Goal: Information Seeking & Learning: Learn about a topic

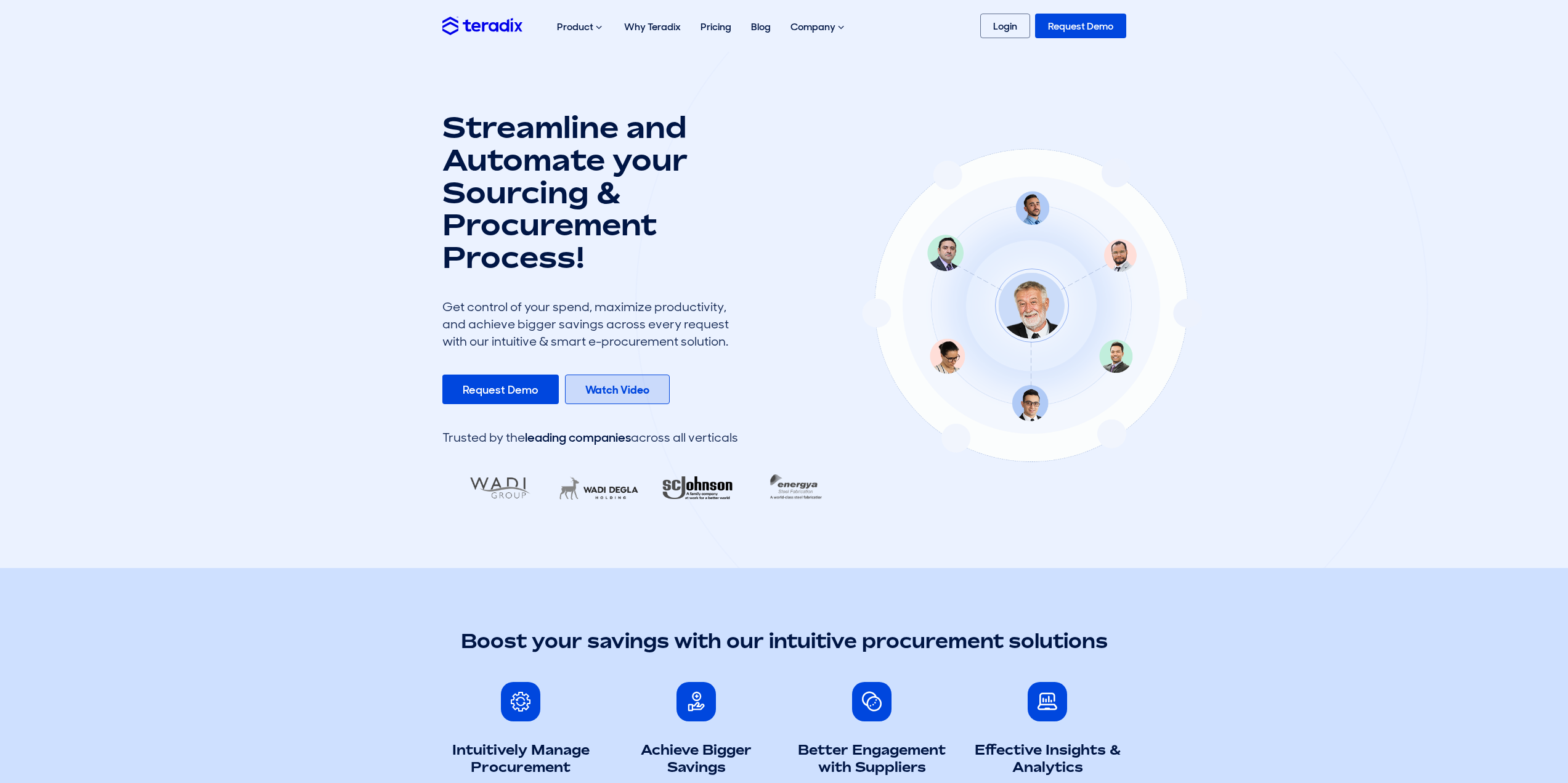
click at [623, 388] on b "Watch Video" at bounding box center [617, 390] width 64 height 14
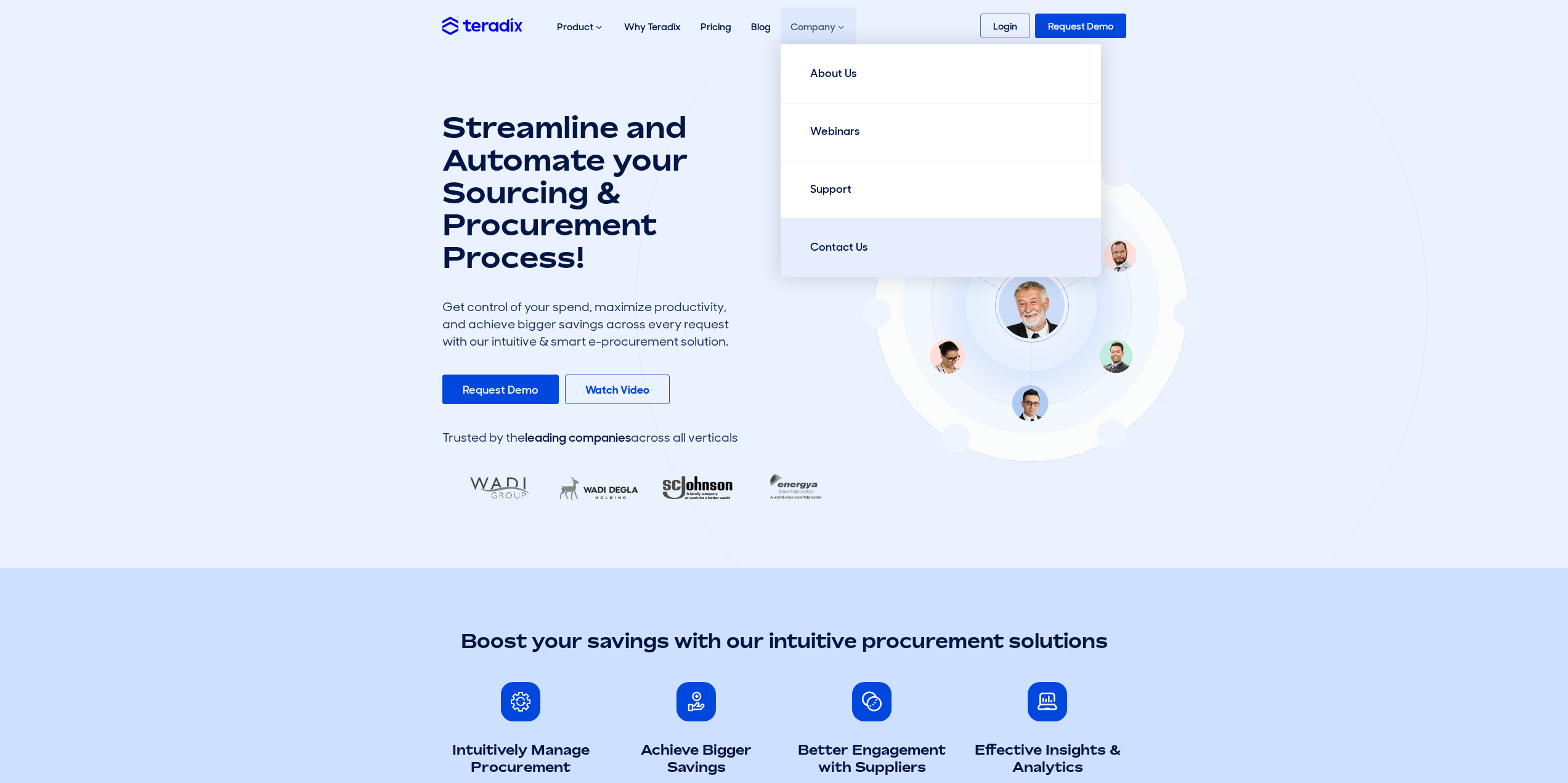
click at [779, 248] on div "Contact Us" at bounding box center [839, 247] width 58 height 16
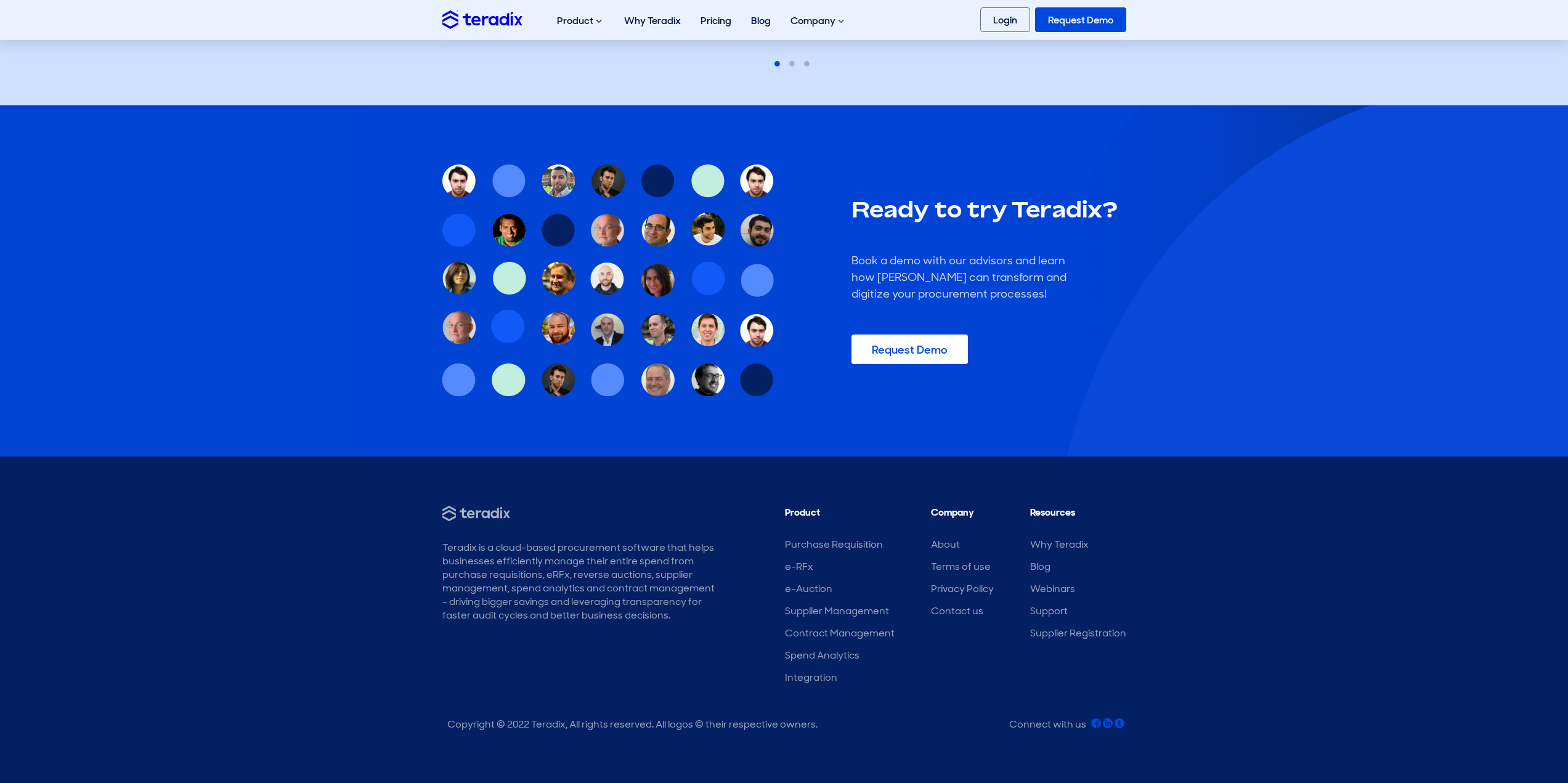
scroll to position [836, 0]
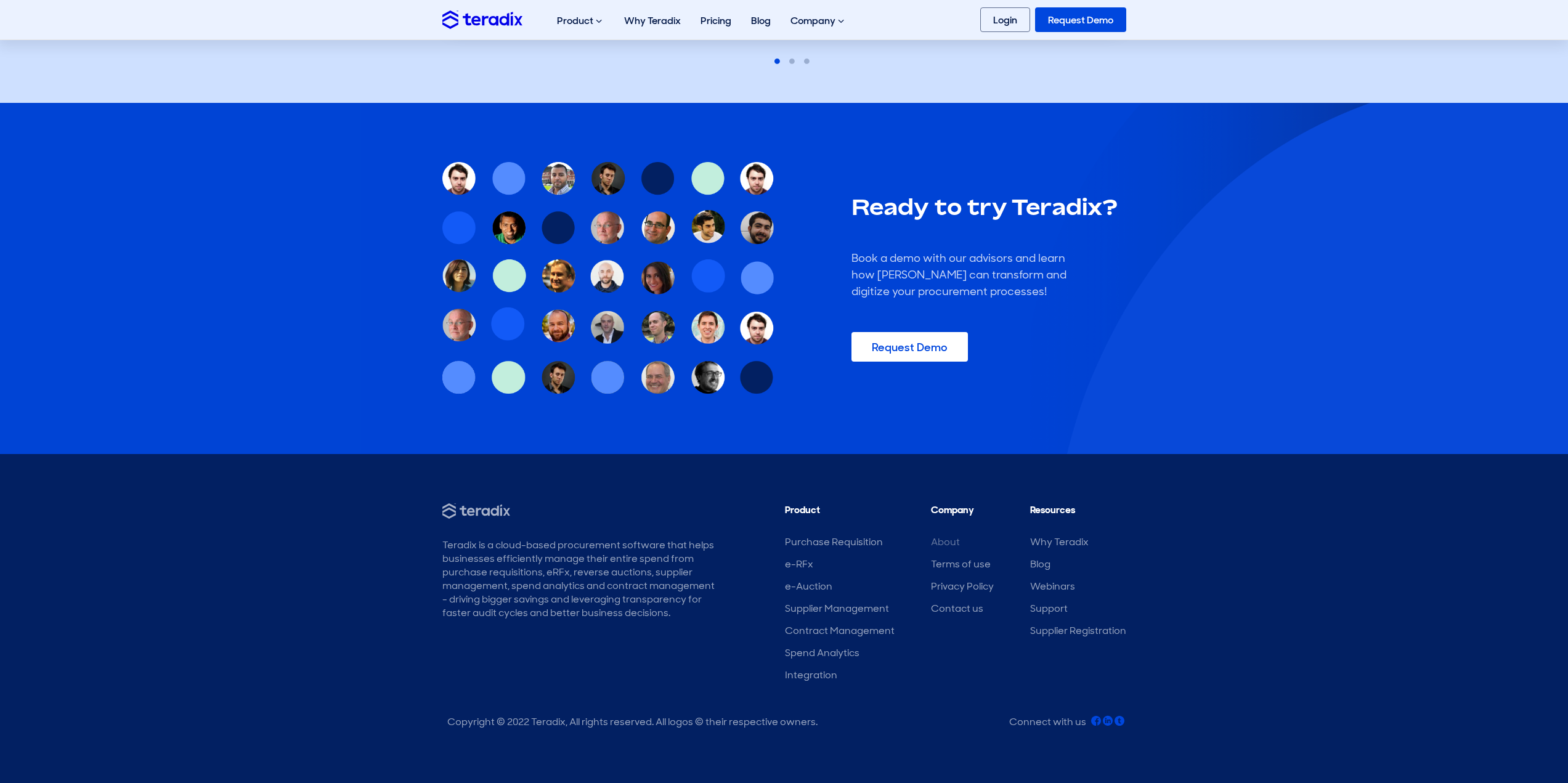
click at [947, 538] on link "About" at bounding box center [945, 542] width 29 height 13
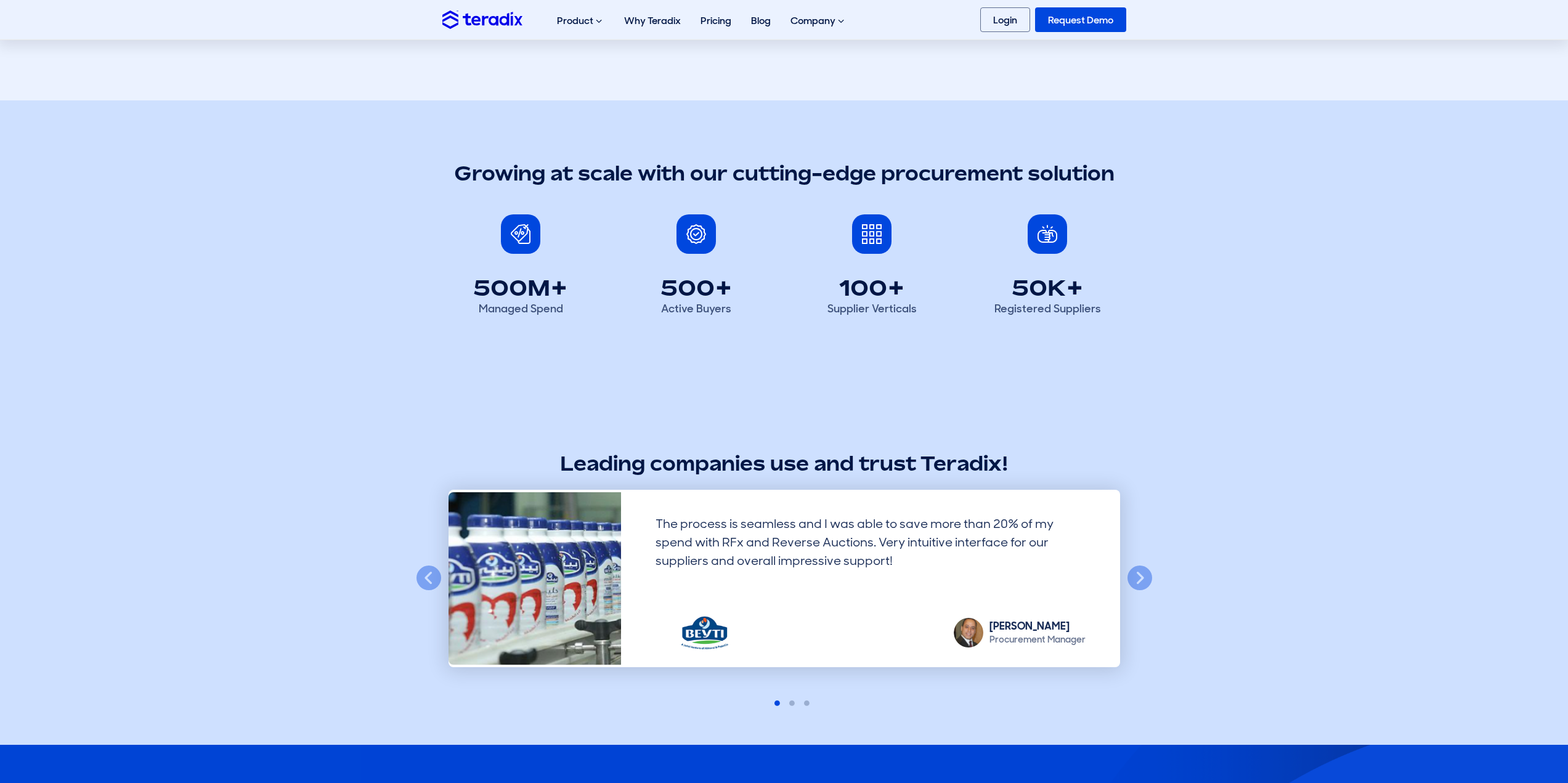
scroll to position [678, 0]
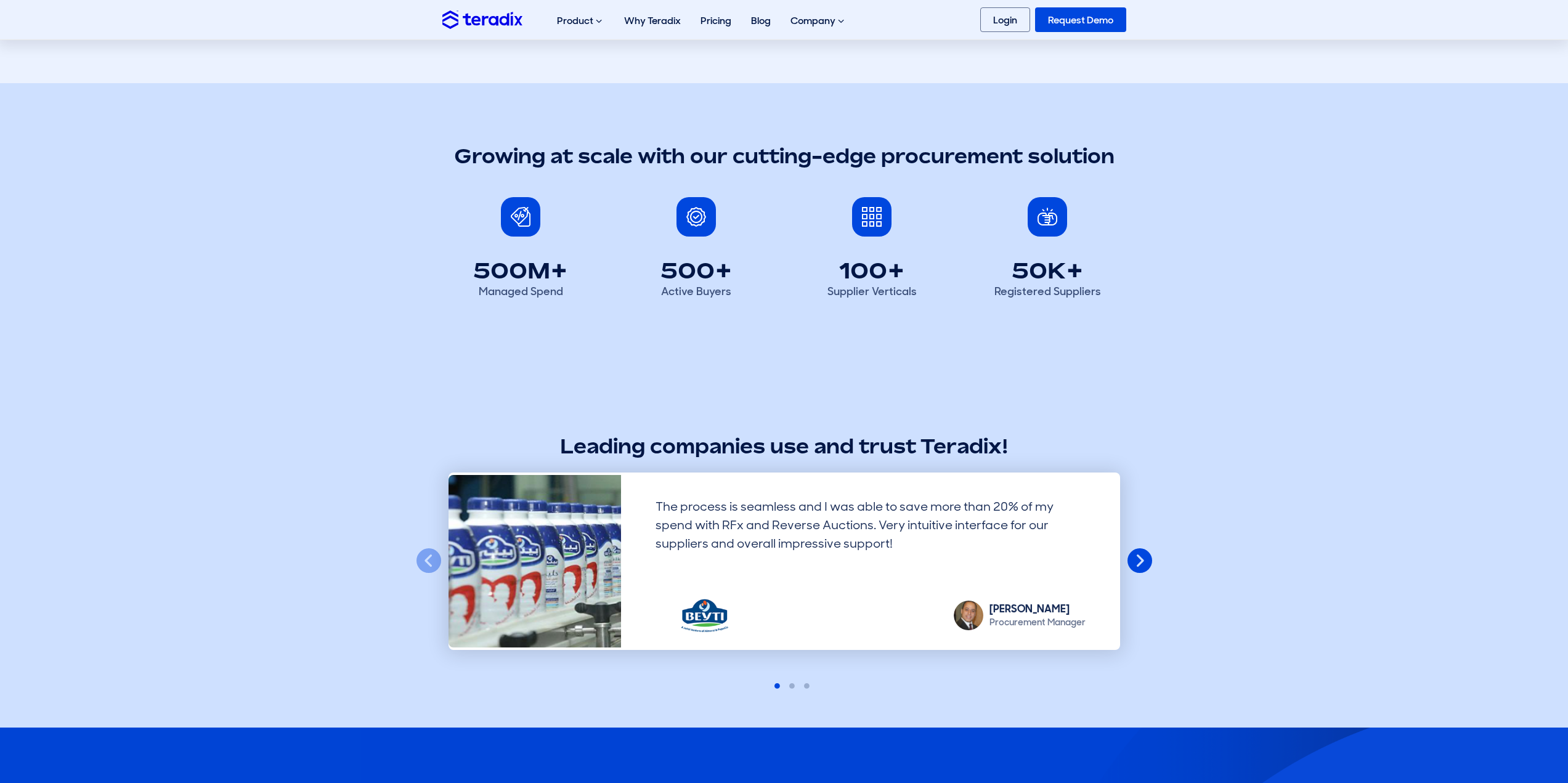
click at [1137, 561] on button "Next" at bounding box center [1139, 561] width 27 height 27
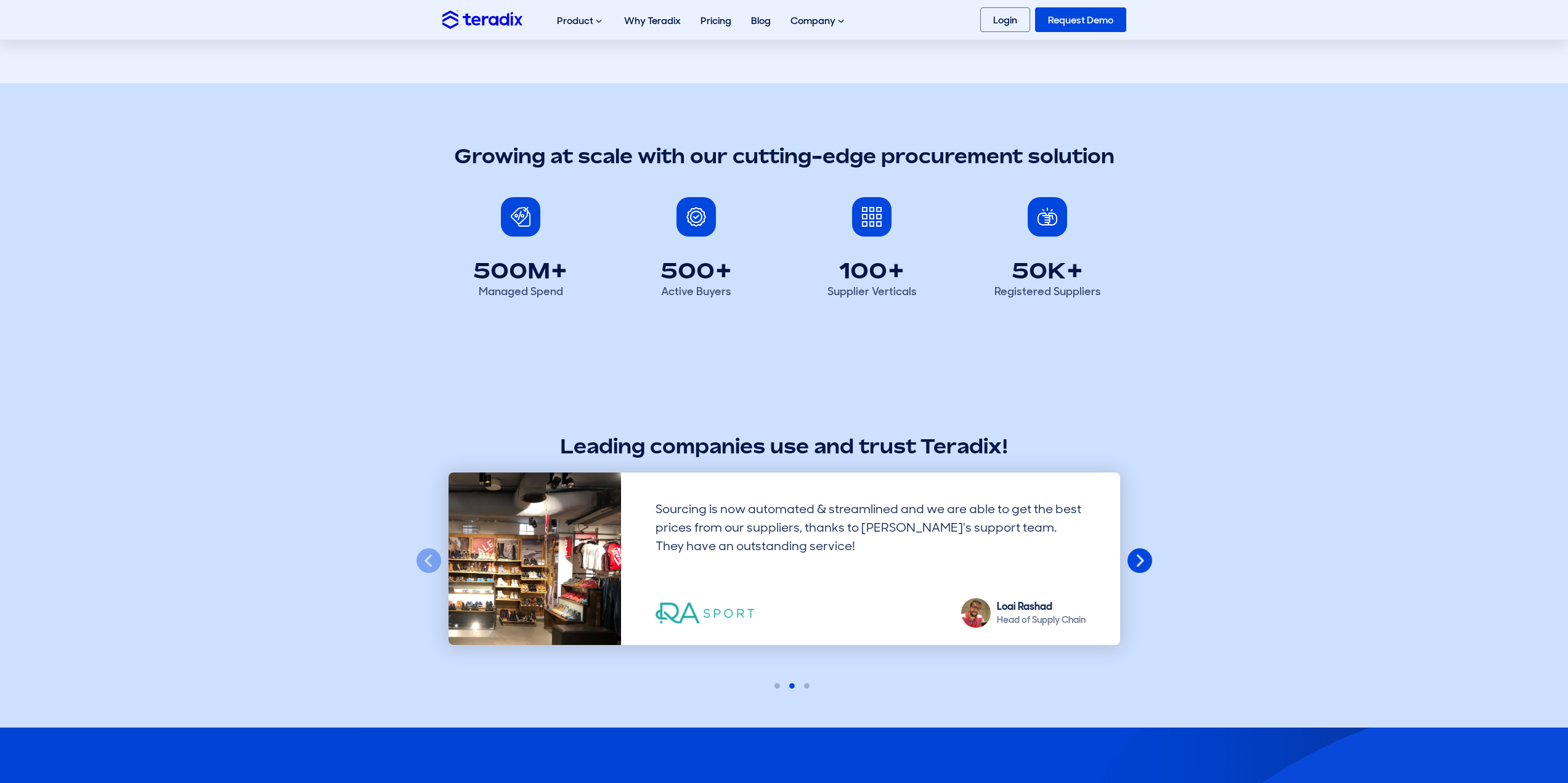
click at [1137, 561] on button "Next" at bounding box center [1139, 561] width 27 height 27
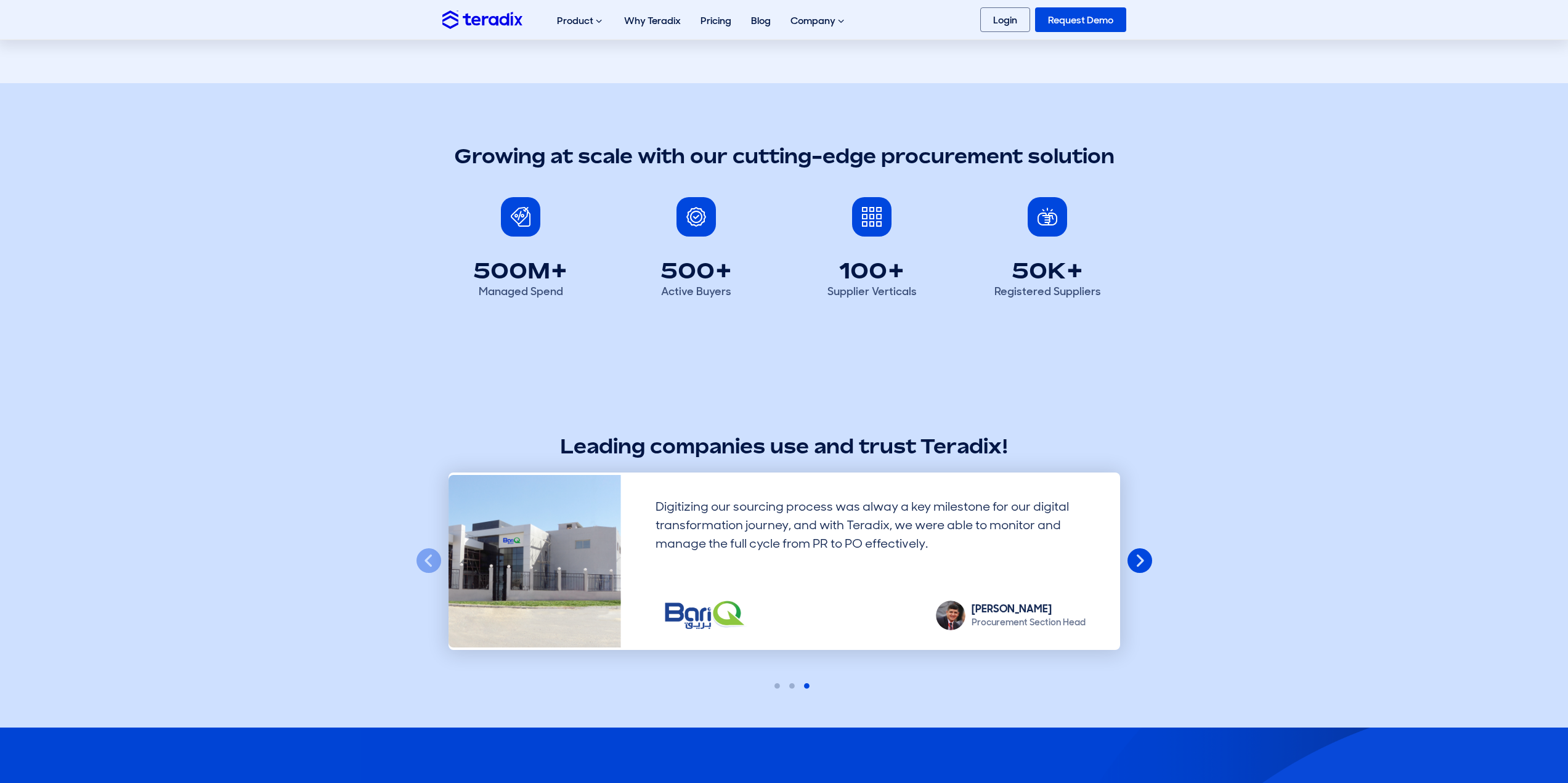
click at [1144, 563] on button "Next" at bounding box center [1139, 561] width 27 height 27
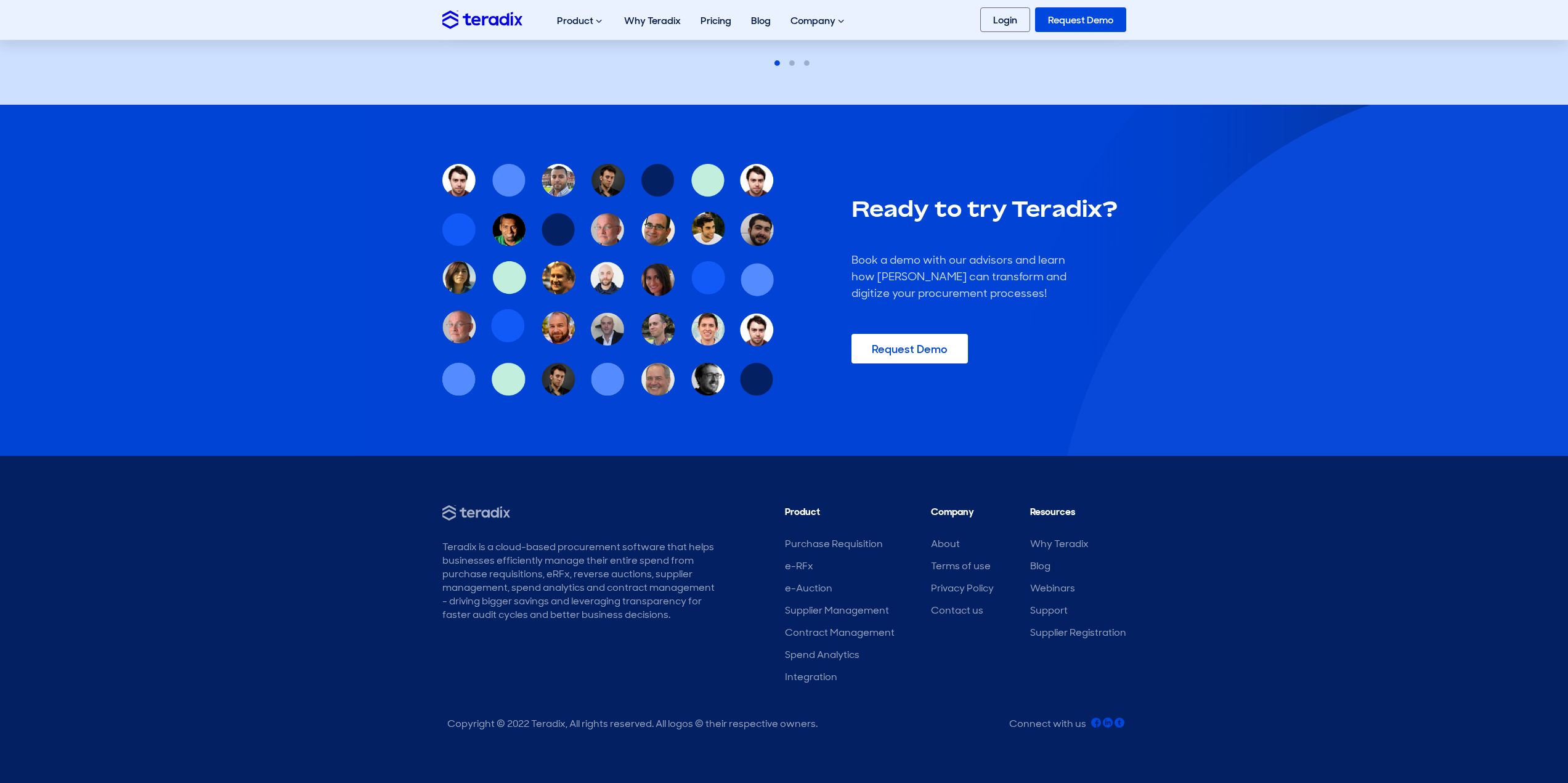
scroll to position [1303, 0]
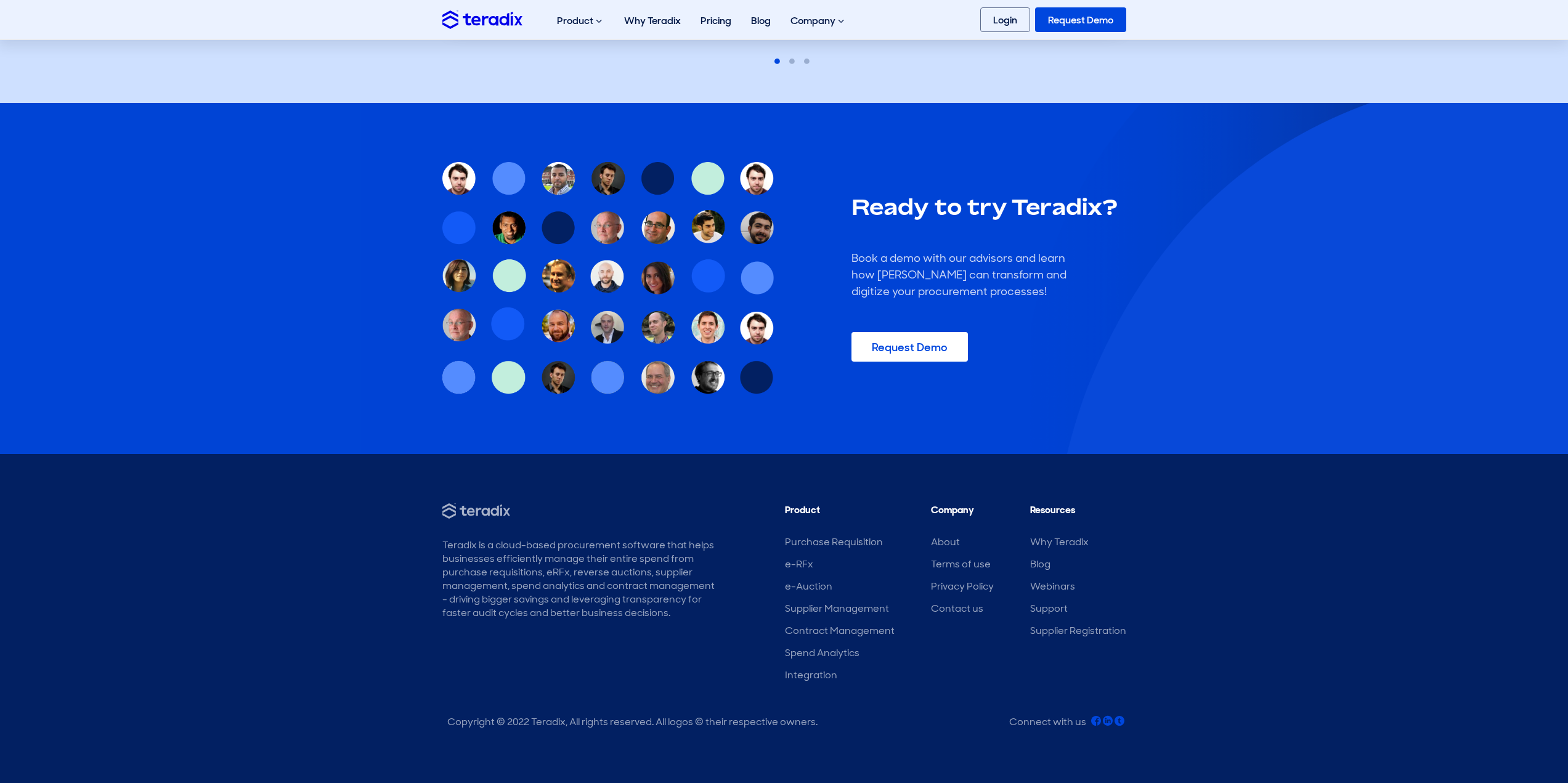
click at [465, 166] on img at bounding box center [608, 278] width 333 height 233
click at [959, 609] on link "Contact us" at bounding box center [957, 609] width 53 height 13
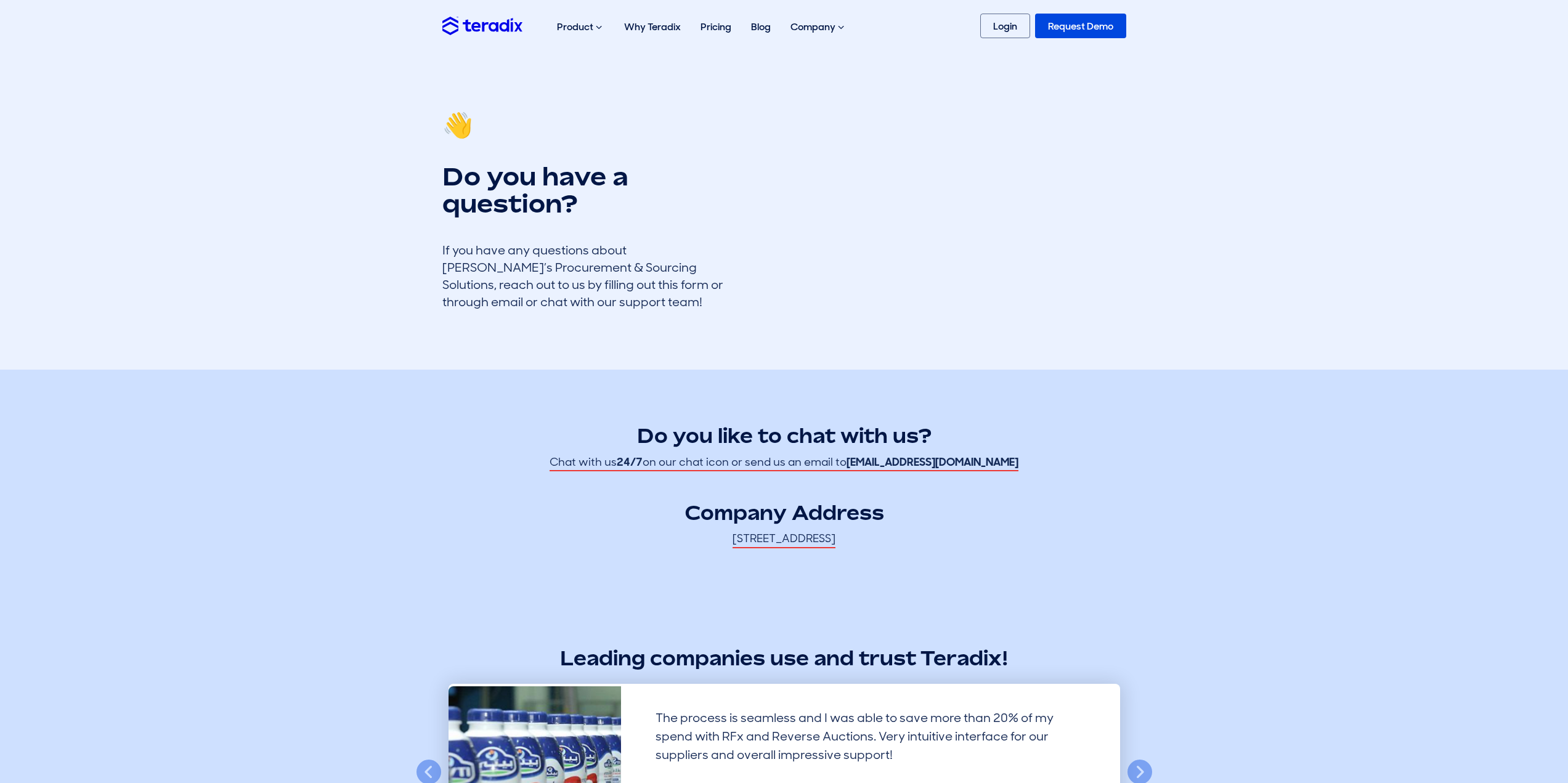
click at [835, 533] on span "No 5, Street 308, New Maadi, Maadi, Cairo Governorate, Egypt 11634" at bounding box center [784, 539] width 103 height 16
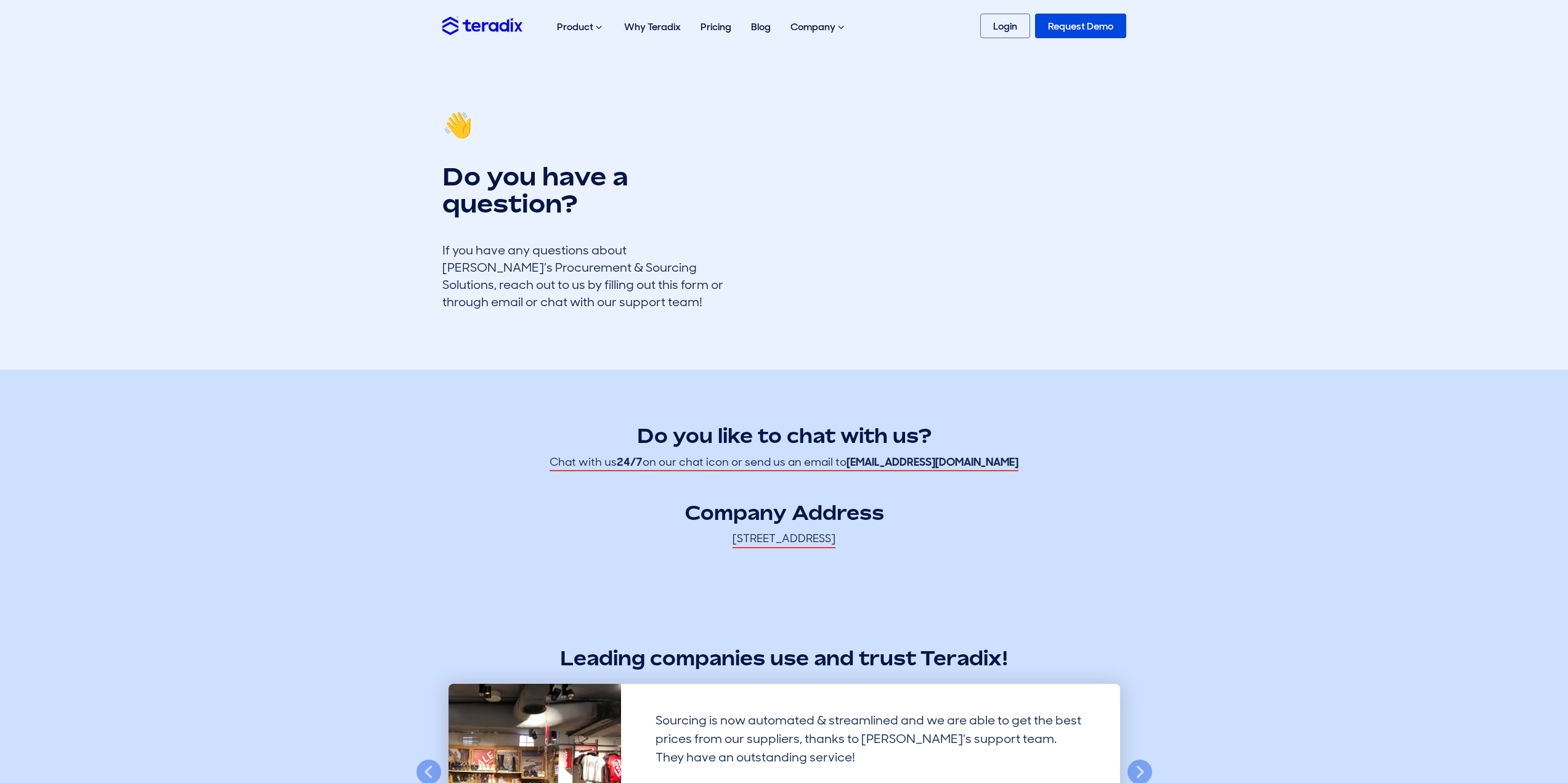
click at [515, 25] on img at bounding box center [482, 25] width 80 height 18
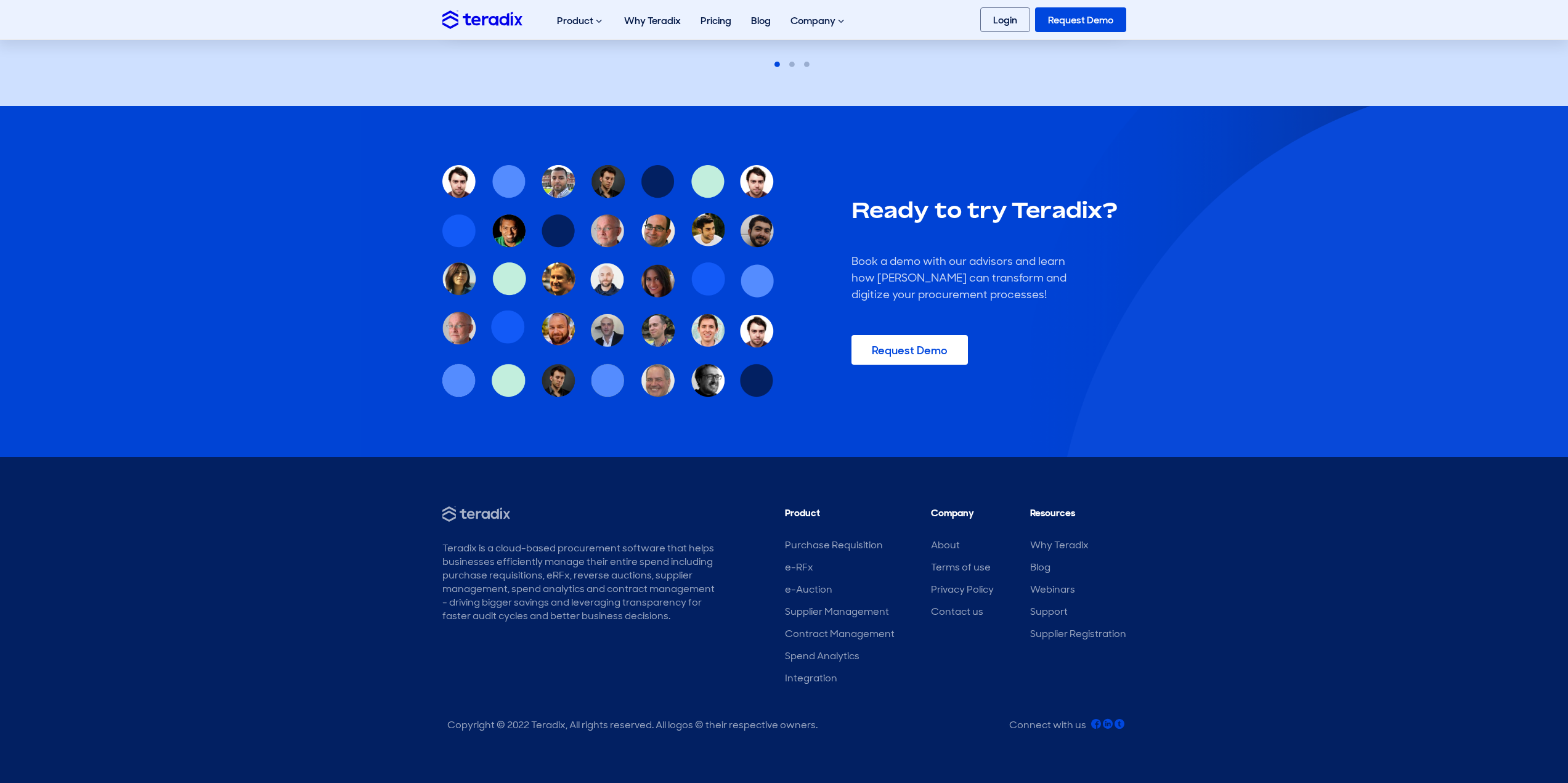
scroll to position [3579, 0]
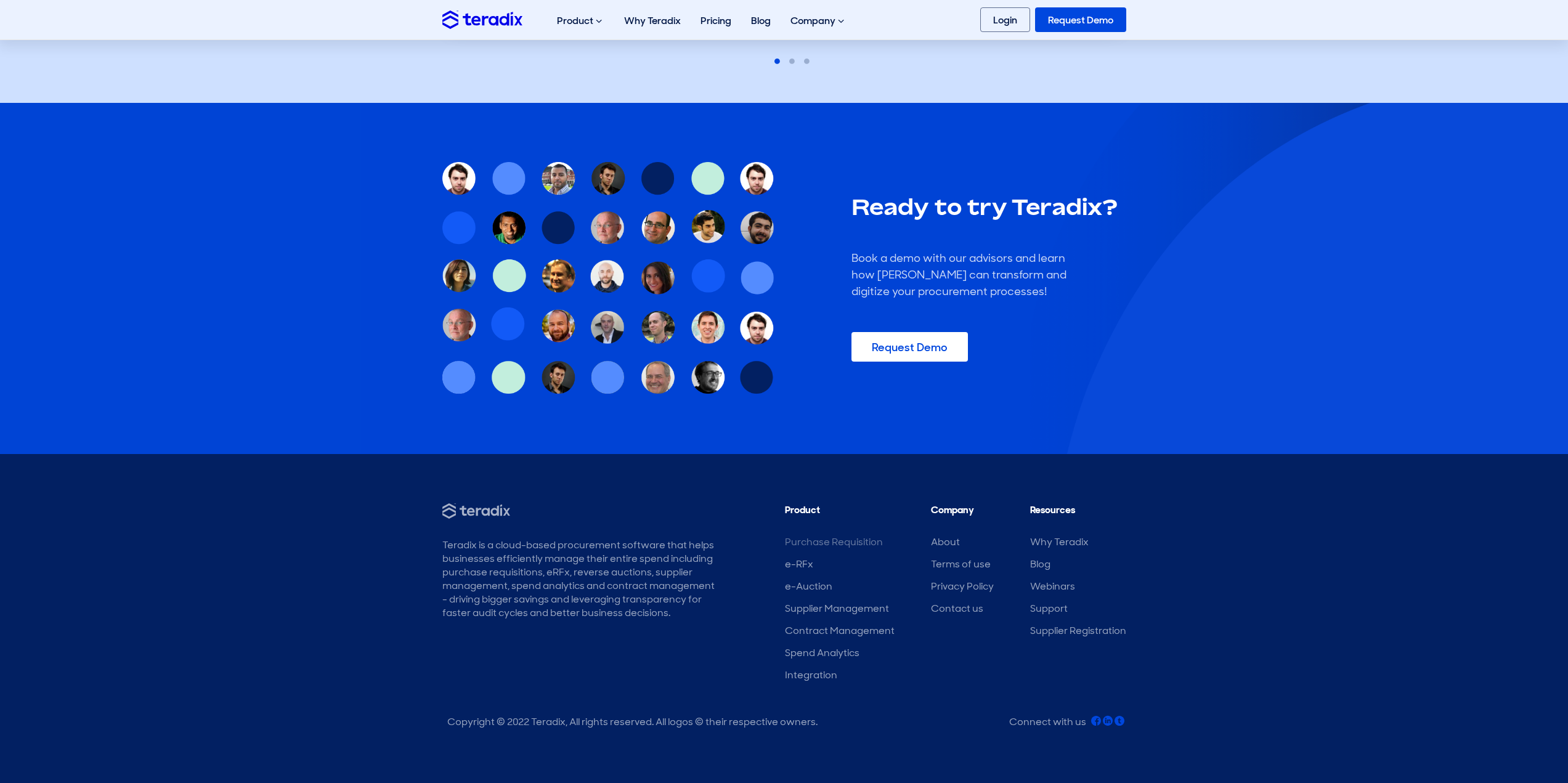
click at [839, 540] on link "Purchase Requisition" at bounding box center [833, 542] width 98 height 13
click at [708, 23] on link "Pricing" at bounding box center [716, 20] width 51 height 39
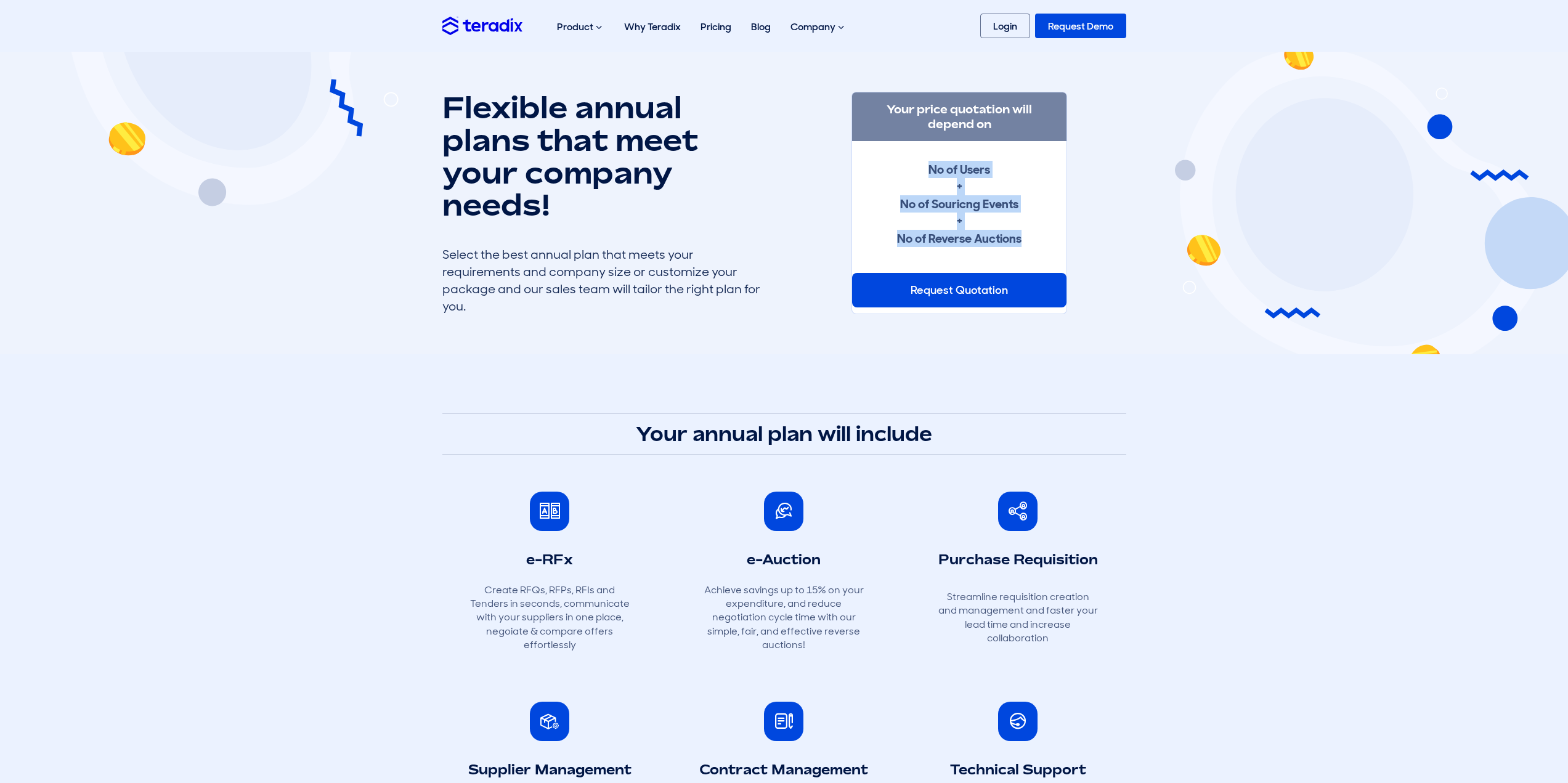
drag, startPoint x: 931, startPoint y: 172, endPoint x: 1042, endPoint y: 236, distance: 128.1
click at [1042, 236] on div "No of Users + No of Souricng Events + No of Reverse Auctions" at bounding box center [959, 203] width 175 height 86
click at [1014, 240] on strong "No of Users + No of Souricng Events + No of Reverse Auctions" at bounding box center [959, 203] width 124 height 85
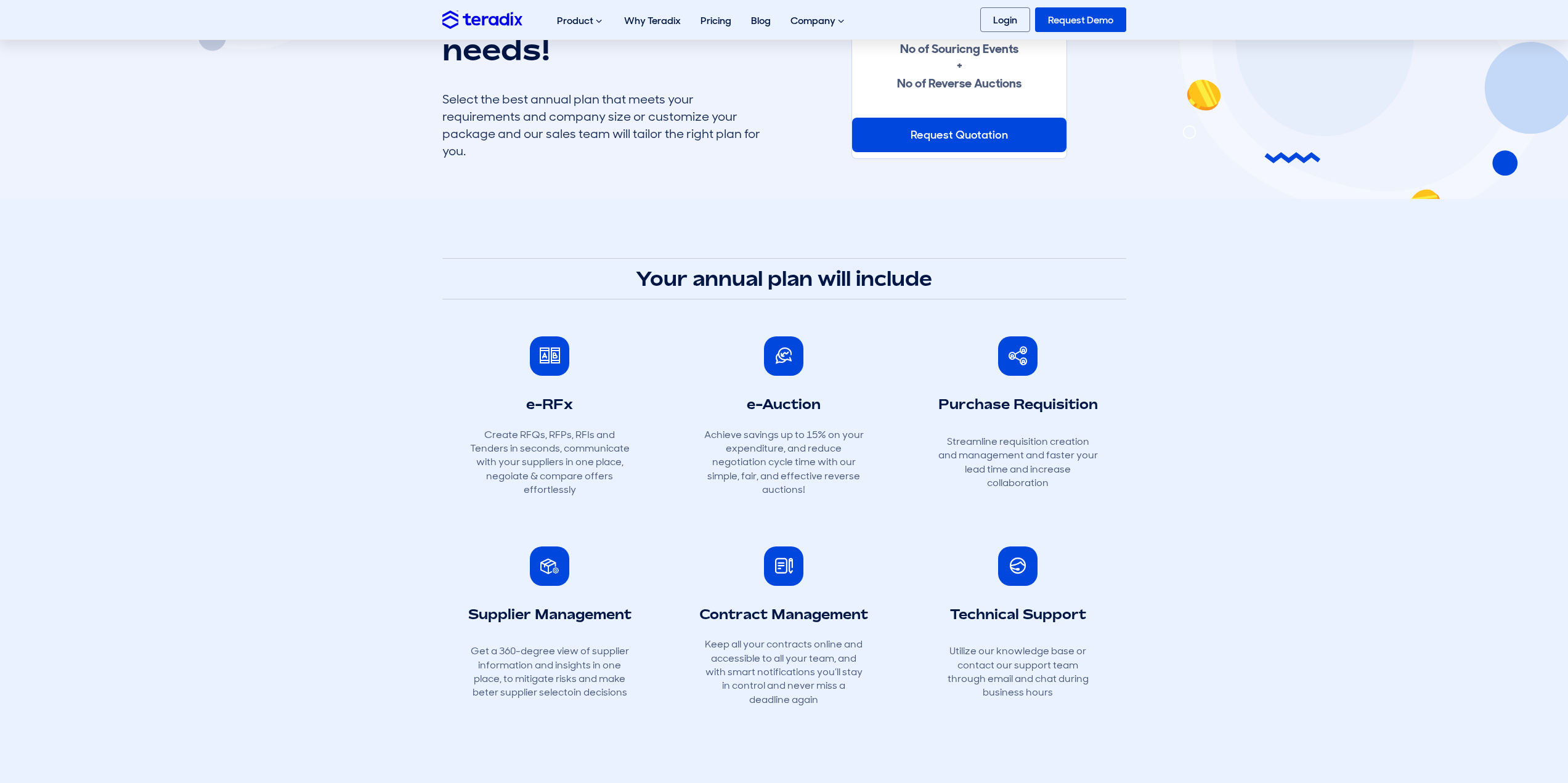
scroll to position [185, 0]
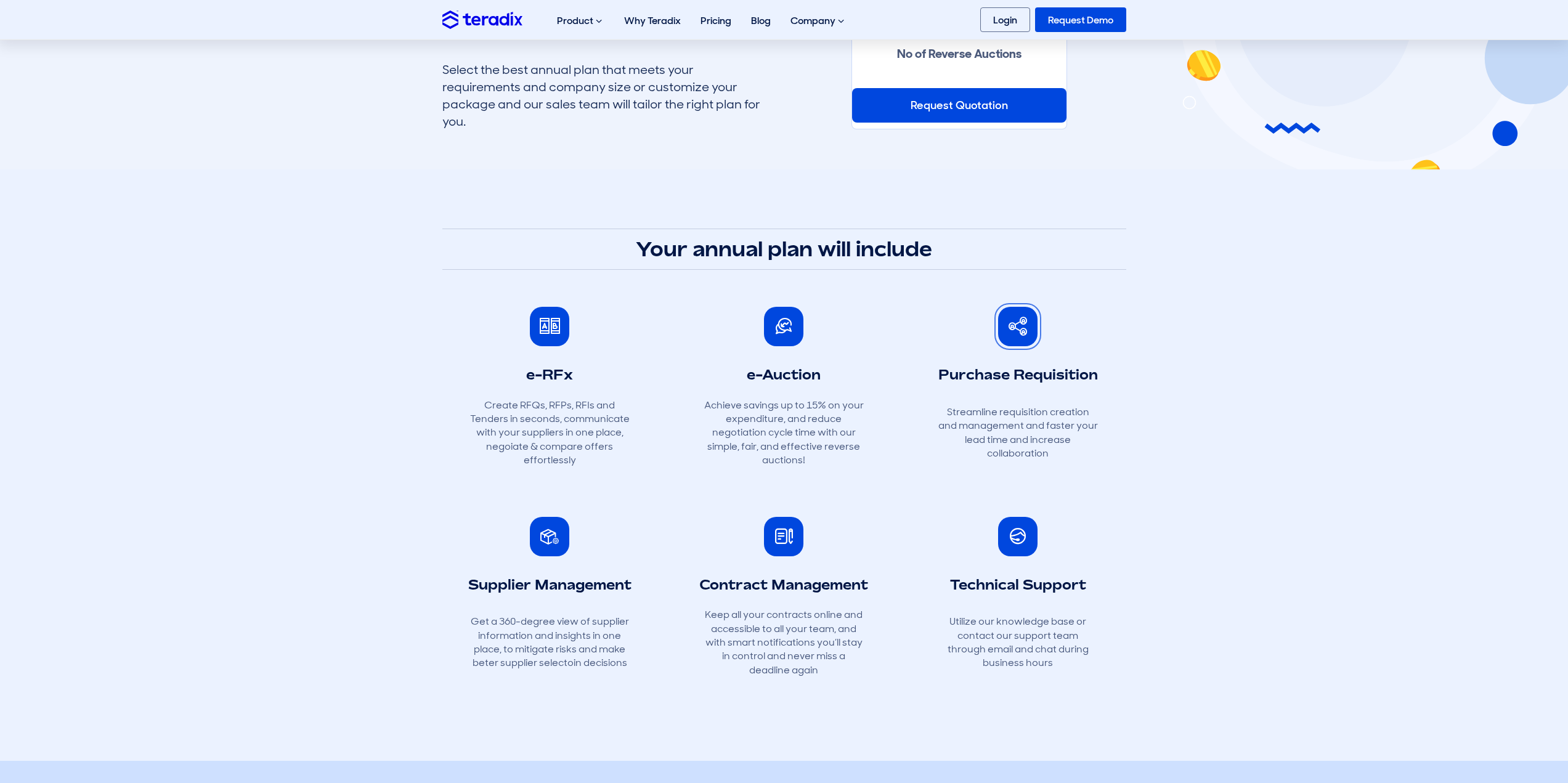
click at [1021, 336] on span at bounding box center [1017, 326] width 18 height 18
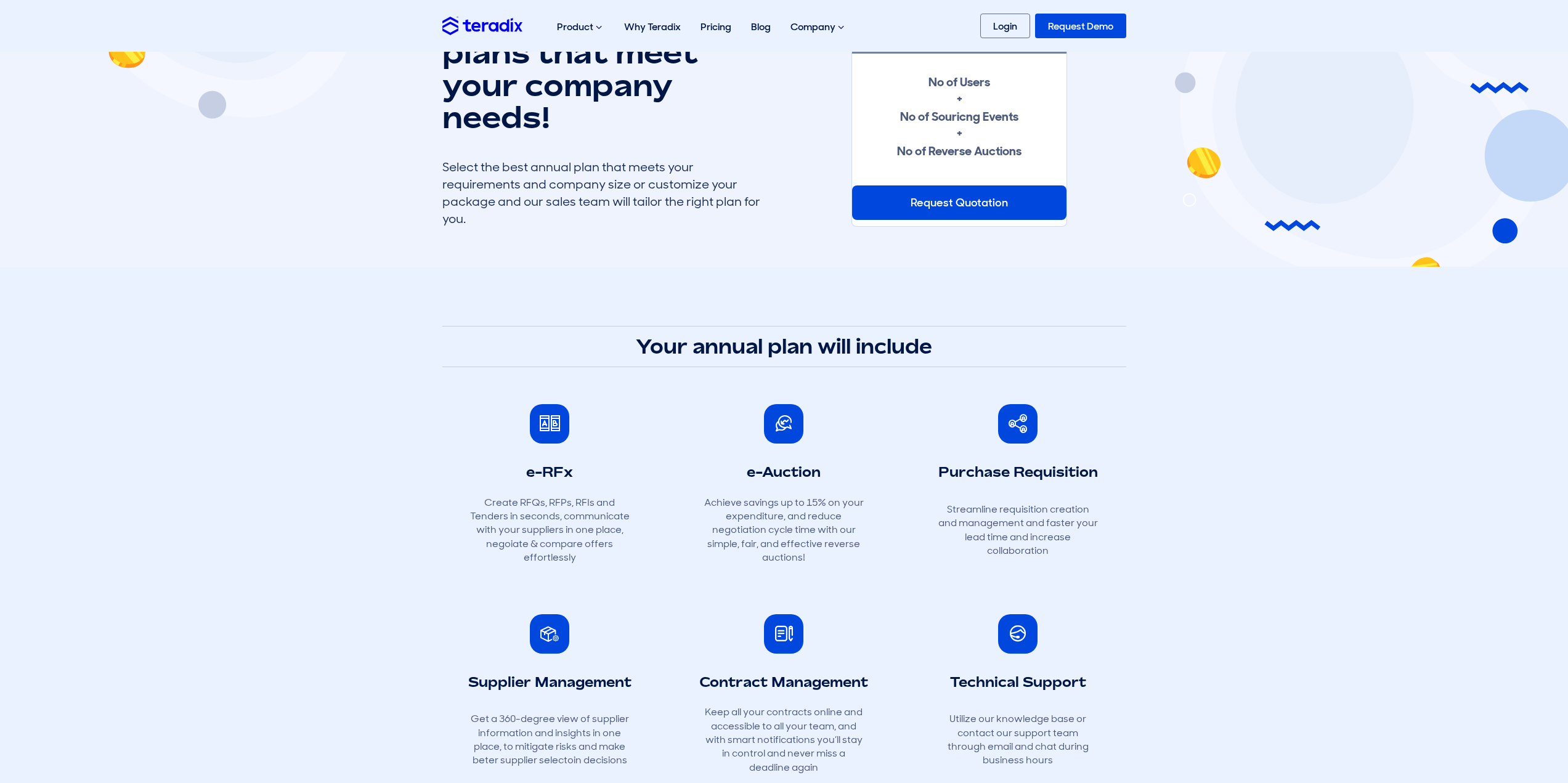
scroll to position [0, 0]
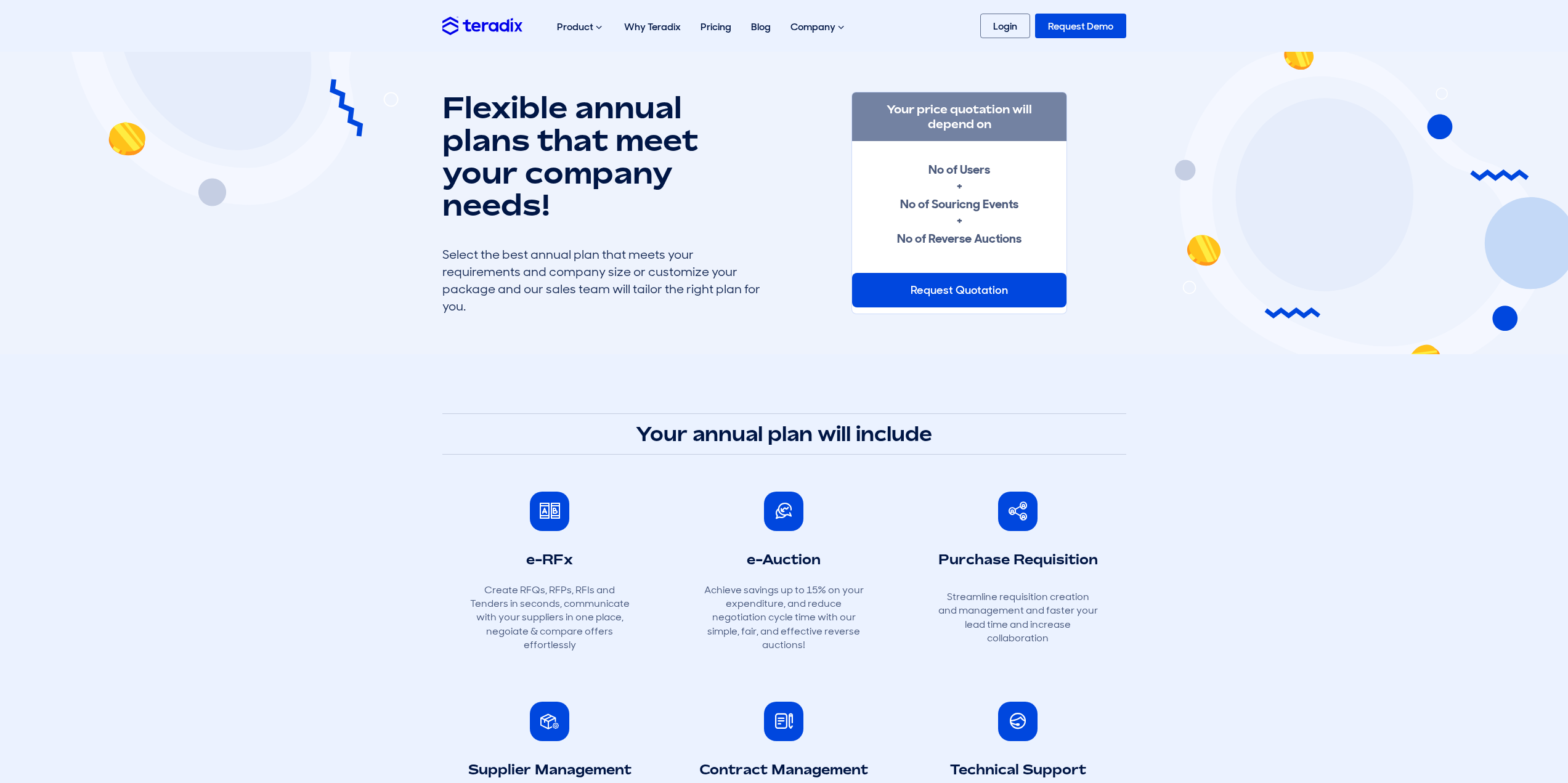
click at [952, 294] on div "Request Quotation" at bounding box center [959, 290] width 214 height 34
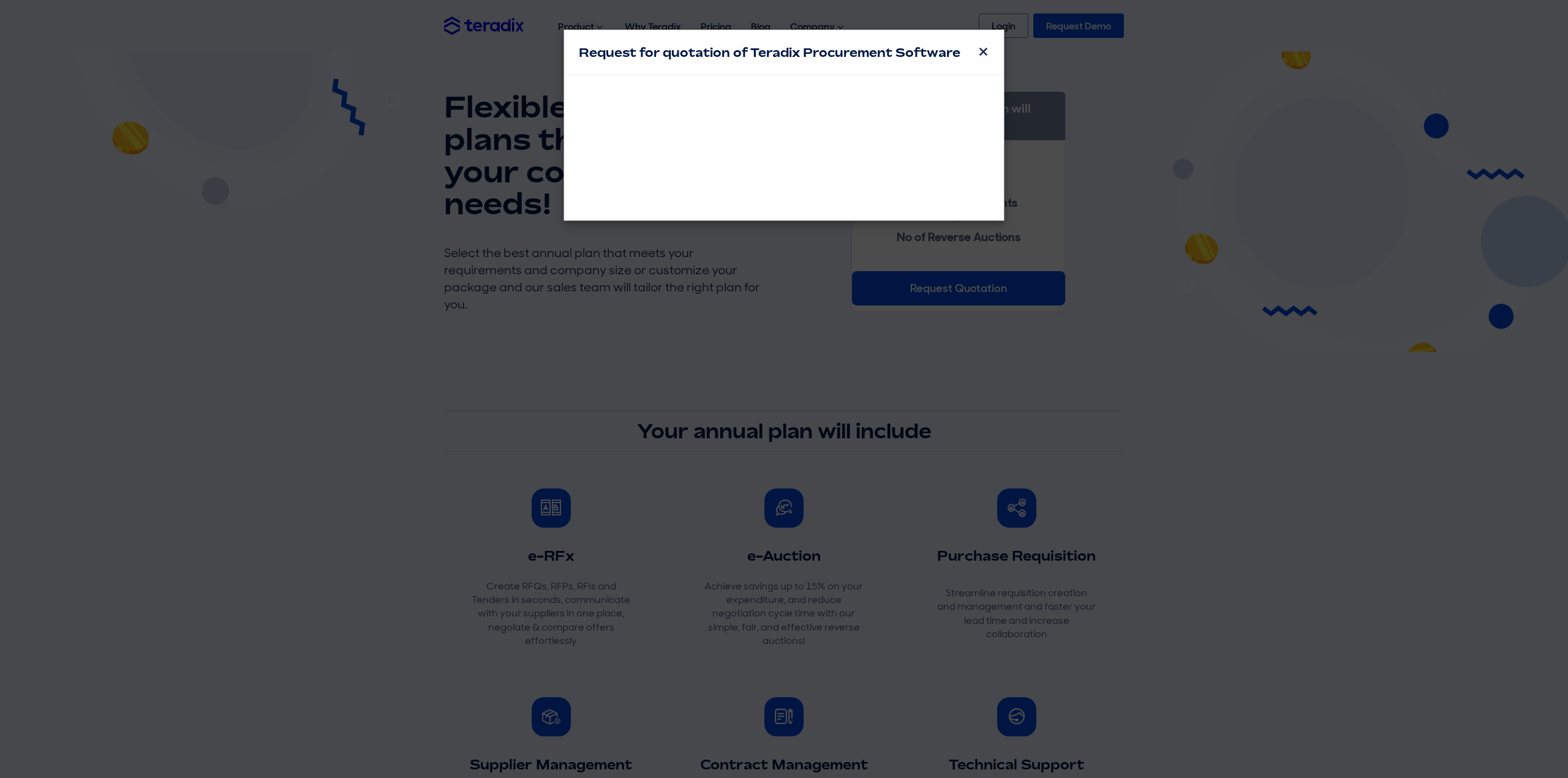
click at [982, 54] on span "×" at bounding box center [983, 52] width 12 height 24
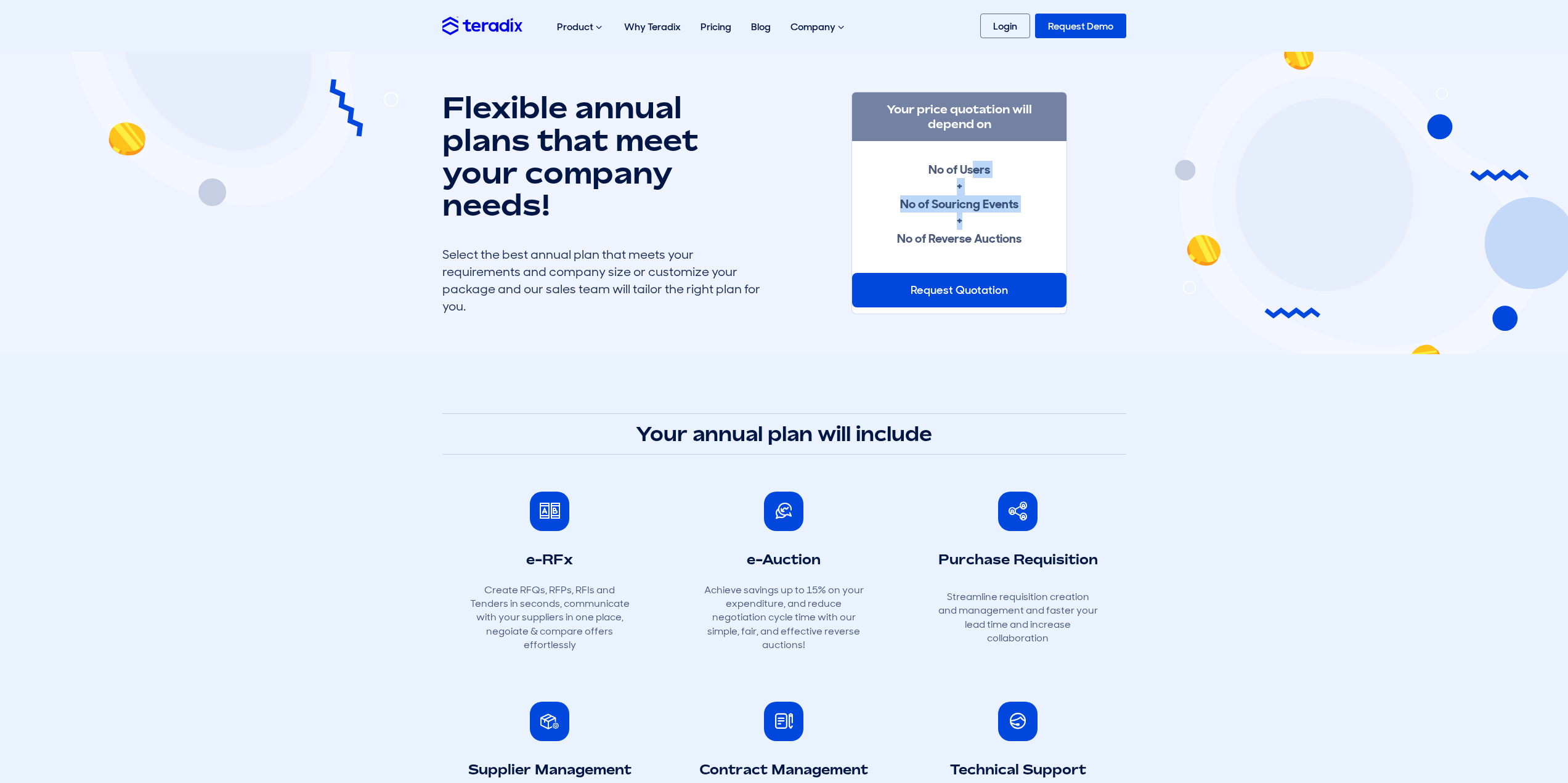
drag, startPoint x: 975, startPoint y: 175, endPoint x: 989, endPoint y: 229, distance: 55.8
click at [989, 229] on div "No of Users + No of Souricng Events + No of Reverse Auctions" at bounding box center [959, 203] width 124 height 86
click at [1098, 349] on section "Flexible annual plans that meet your company needs! Select the best annual plan…" at bounding box center [784, 203] width 1568 height 303
drag, startPoint x: 610, startPoint y: 430, endPoint x: 929, endPoint y: 441, distance: 319.2
click at [929, 441] on h2 "Your annual plan will include" at bounding box center [784, 434] width 684 height 41
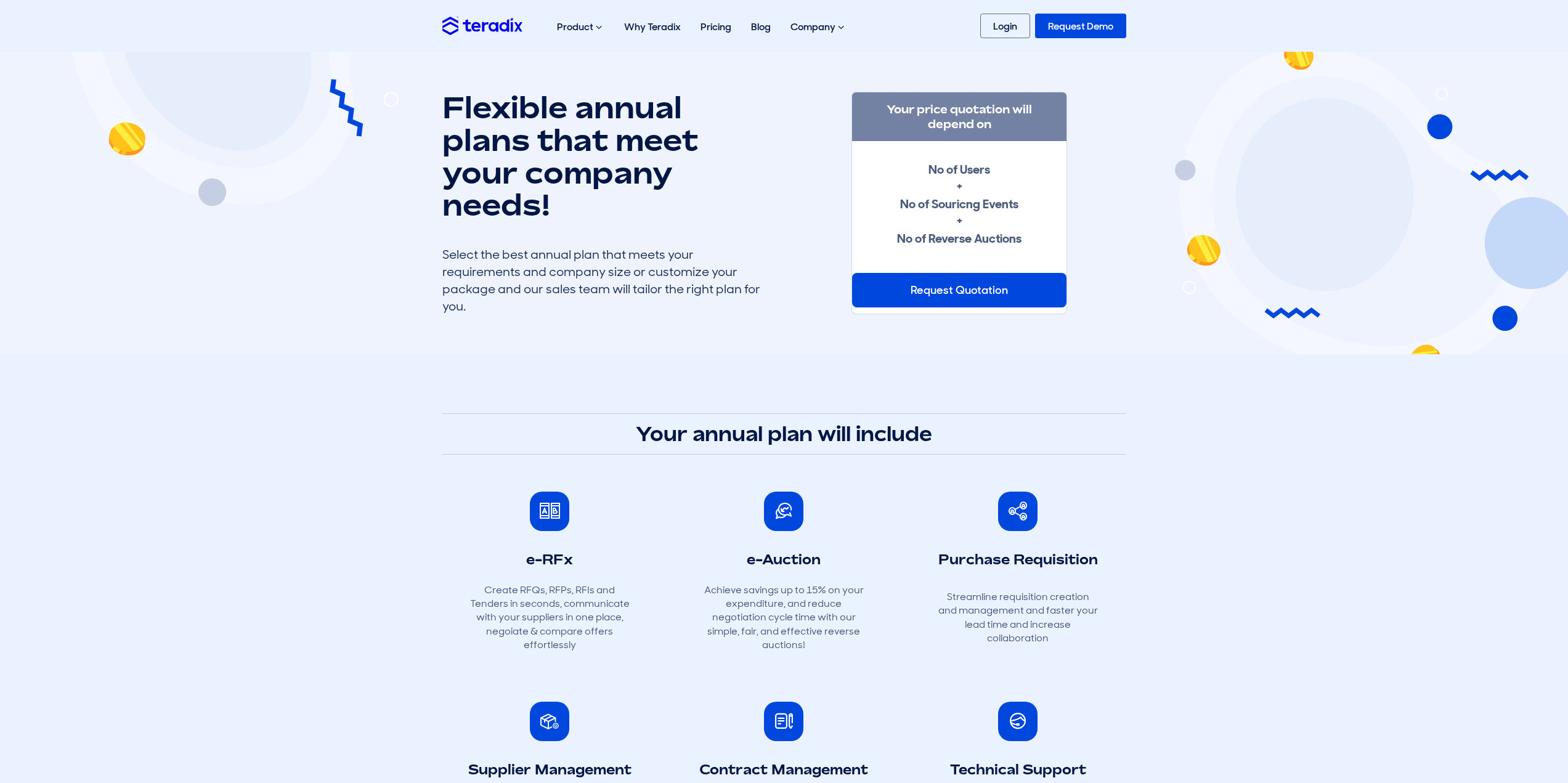
click at [577, 107] on h1 "Flexible annual plans that meet your company needs!" at bounding box center [602, 157] width 320 height 130
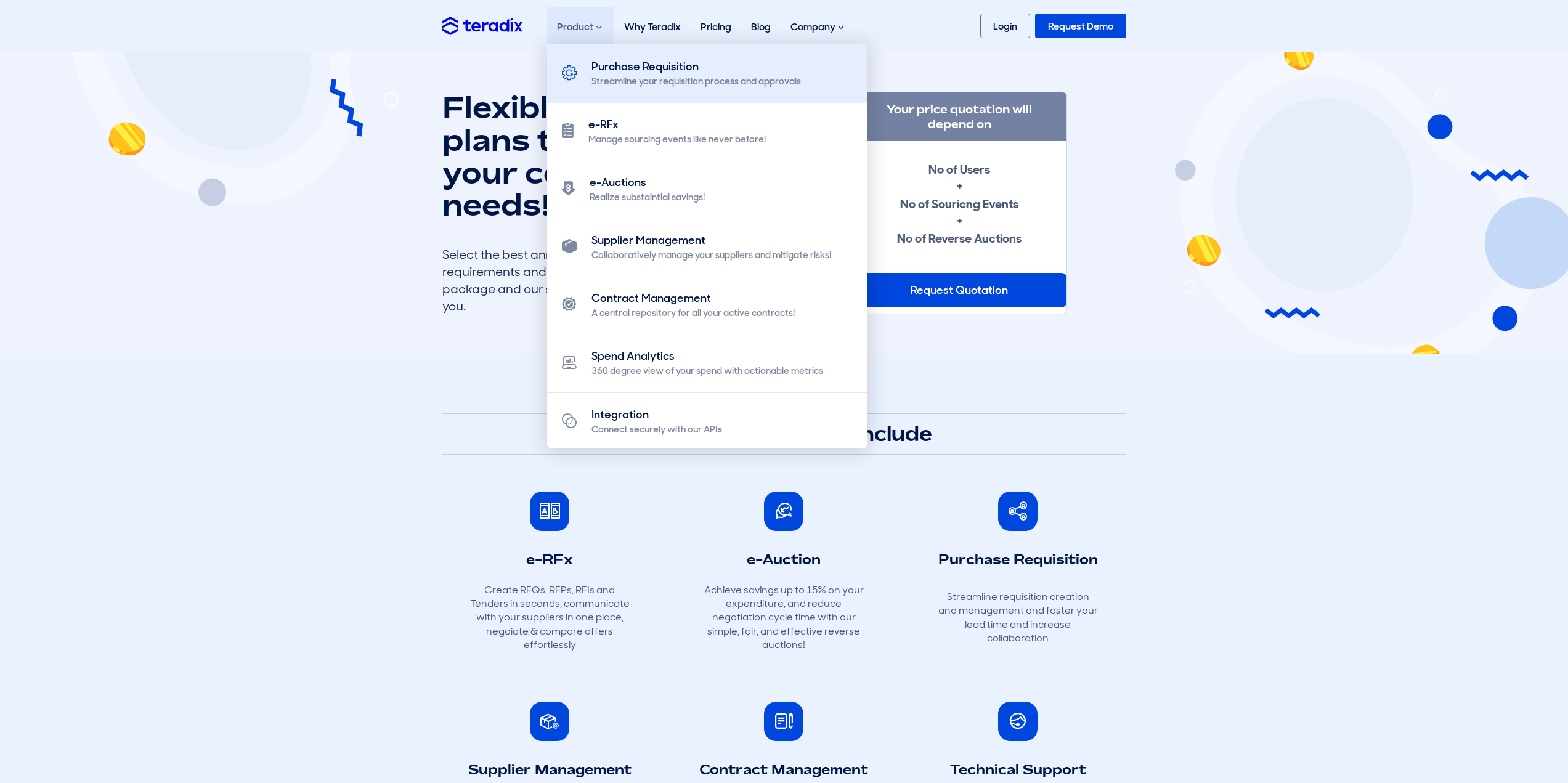
click at [602, 70] on div "Purchase Requisition" at bounding box center [696, 66] width 209 height 16
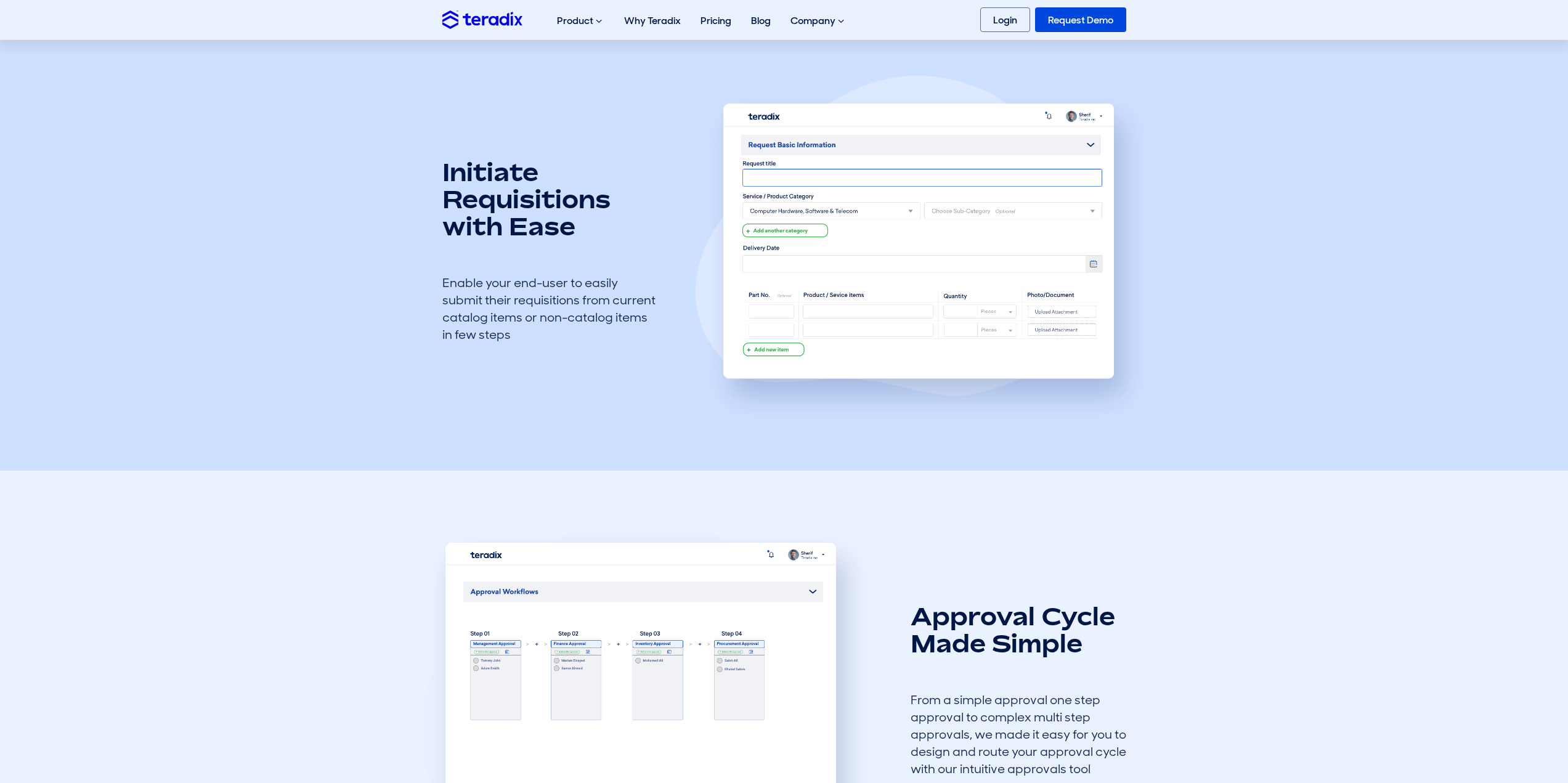
scroll to position [370, 0]
drag, startPoint x: 446, startPoint y: 170, endPoint x: 626, endPoint y: 245, distance: 195.0
click at [626, 245] on div "Initiate Requisitions with Ease Enable your end-user to easily submit their req…" at bounding box center [550, 249] width 216 height 185
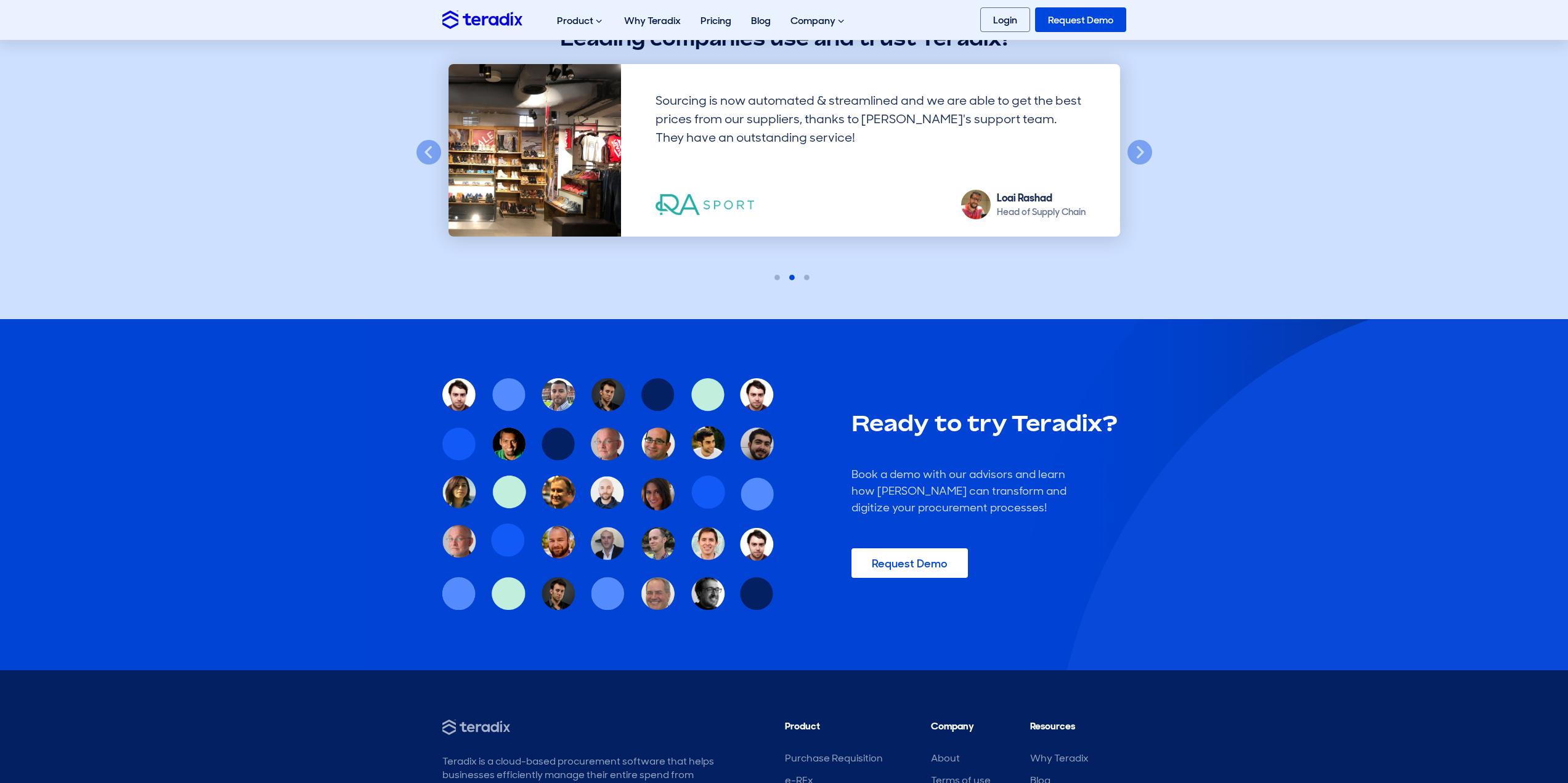
scroll to position [2250, 0]
